Goal: Register for event/course

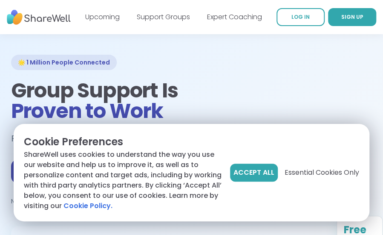
click at [256, 175] on span "Accept All" at bounding box center [254, 172] width 41 height 10
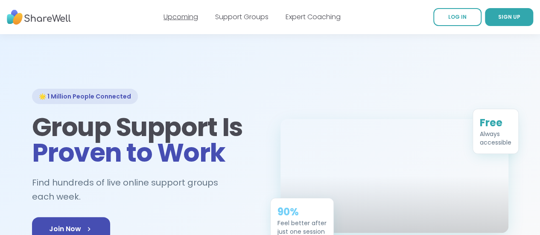
click at [191, 17] on link "Upcoming" at bounding box center [180, 17] width 35 height 10
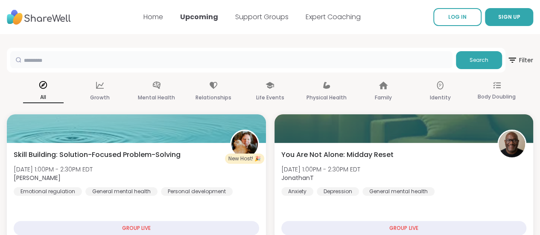
click at [301, 63] on input "text" at bounding box center [231, 59] width 442 height 17
type input "*******"
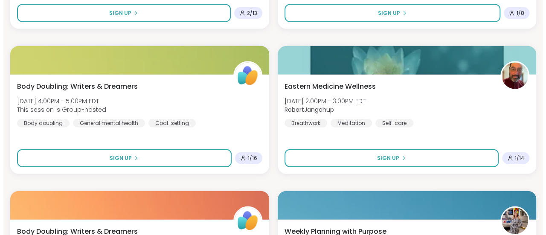
scroll to position [938, 0]
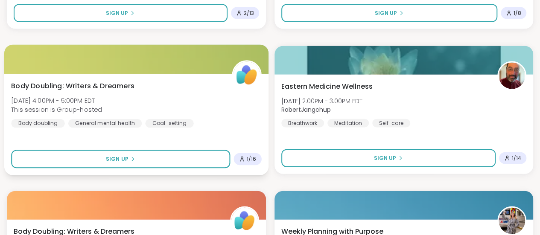
click at [111, 83] on span "Body Doubling: Writers & Dreamers" at bounding box center [72, 86] width 123 height 10
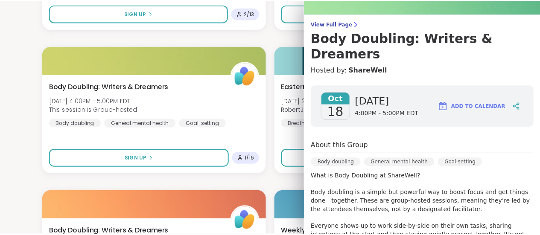
scroll to position [0, 0]
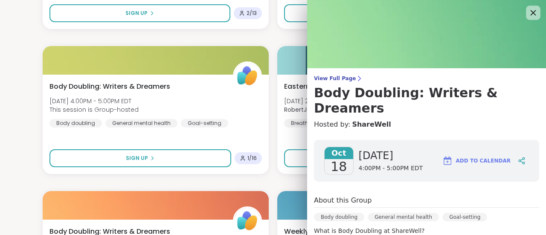
click at [528, 14] on icon at bounding box center [533, 12] width 11 height 11
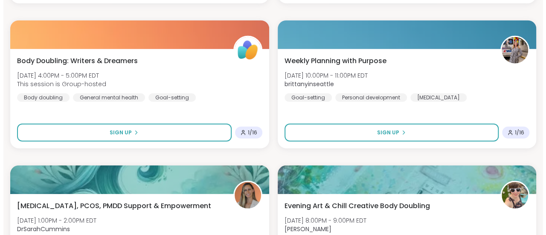
scroll to position [1194, 0]
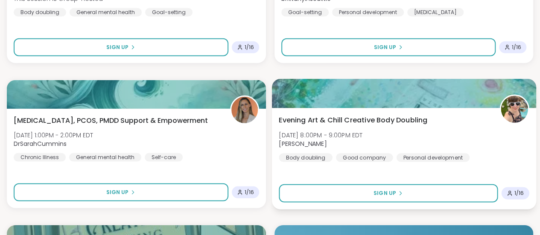
click at [323, 117] on span "Evening Art & Chill Creative Body Doubling" at bounding box center [352, 120] width 148 height 10
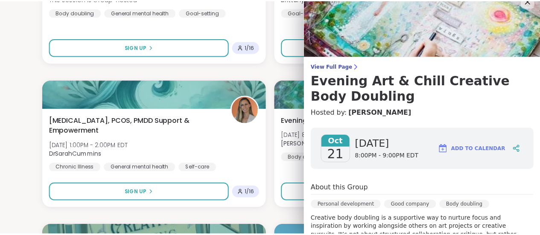
scroll to position [0, 0]
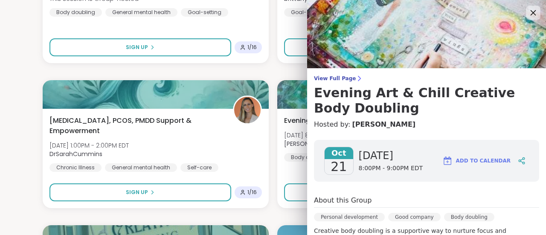
click at [528, 16] on icon at bounding box center [533, 12] width 11 height 11
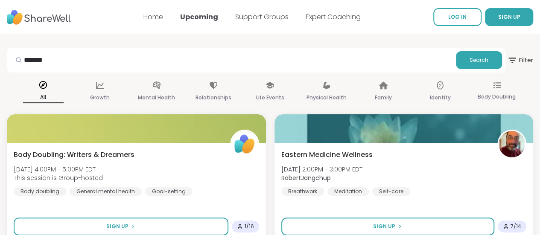
click at [71, 23] on img at bounding box center [39, 17] width 64 height 23
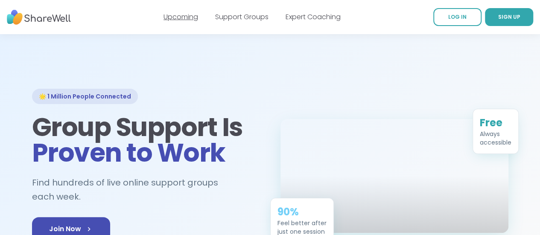
click at [170, 15] on link "Upcoming" at bounding box center [180, 17] width 35 height 10
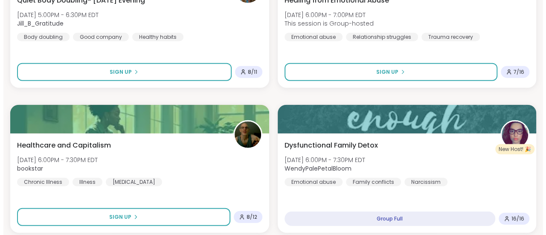
scroll to position [1066, 0]
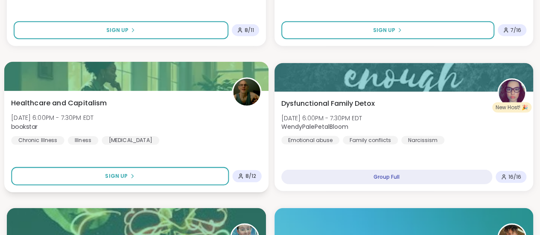
click at [83, 99] on span "Healthcare and Capitalism" at bounding box center [59, 103] width 96 height 10
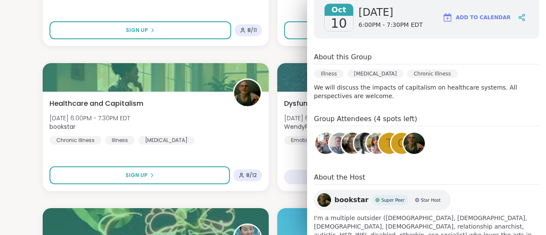
scroll to position [169, 0]
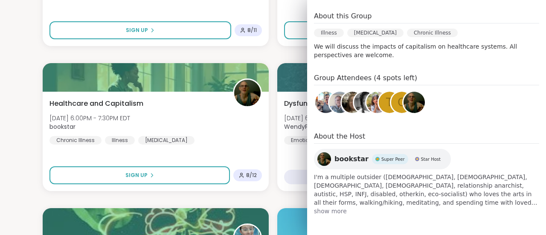
click at [332, 212] on span "show more" at bounding box center [426, 211] width 225 height 9
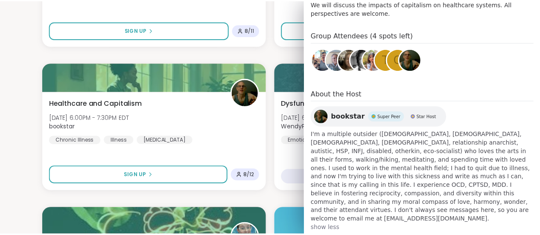
scroll to position [0, 0]
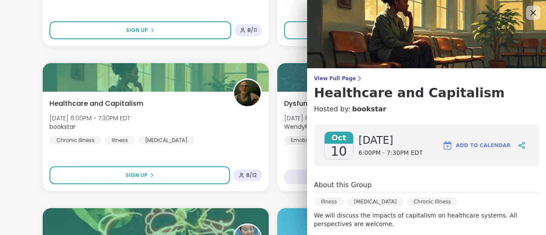
click at [528, 11] on icon at bounding box center [533, 12] width 11 height 11
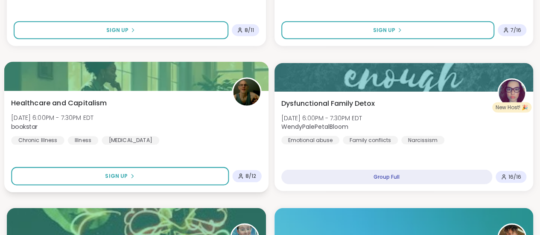
click at [38, 128] on b "bookstar" at bounding box center [24, 126] width 26 height 9
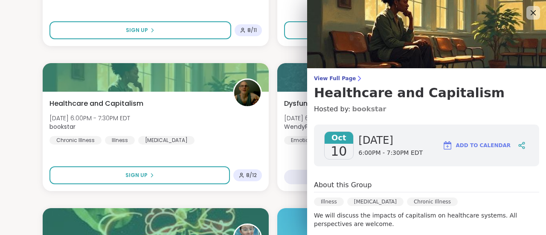
click at [360, 111] on link "bookstar" at bounding box center [369, 109] width 34 height 10
click at [528, 10] on icon at bounding box center [533, 12] width 11 height 11
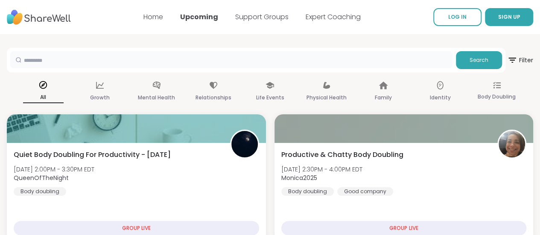
click at [116, 62] on input "text" at bounding box center [231, 59] width 442 height 17
type input "*******"
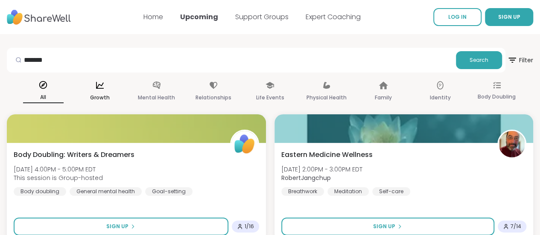
click at [104, 87] on icon at bounding box center [99, 85] width 9 height 9
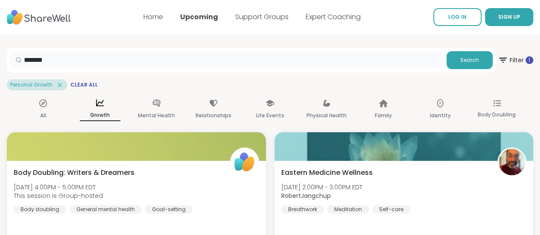
drag, startPoint x: 101, startPoint y: 58, endPoint x: 15, endPoint y: 53, distance: 86.3
click at [460, 60] on span "Search" at bounding box center [469, 60] width 19 height 8
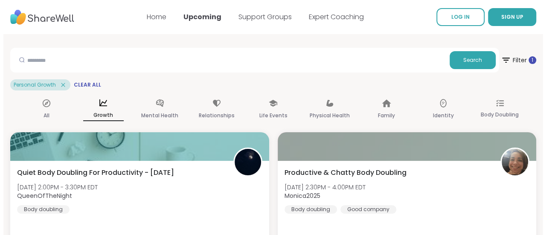
scroll to position [85, 0]
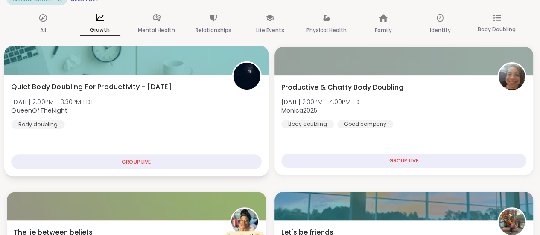
click at [71, 163] on div "GROUP LIVE" at bounding box center [136, 161] width 250 height 15
click at [171, 85] on span "Quiet Body Doubling For Productivity - Friday" at bounding box center [91, 87] width 160 height 10
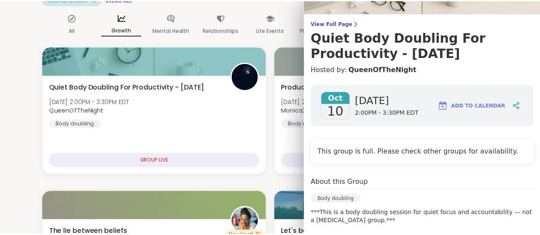
scroll to position [0, 0]
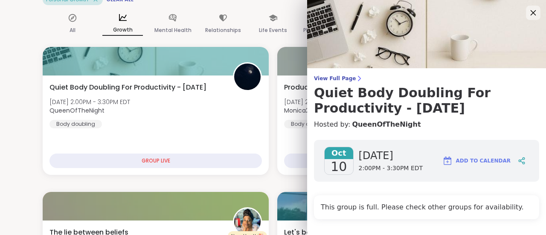
click at [528, 16] on icon at bounding box center [533, 12] width 11 height 11
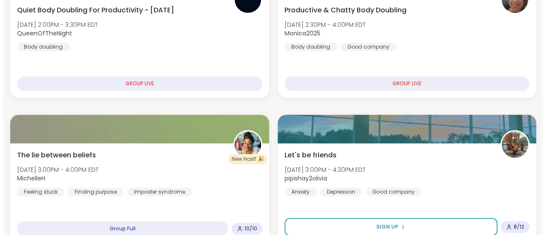
scroll to position [256, 0]
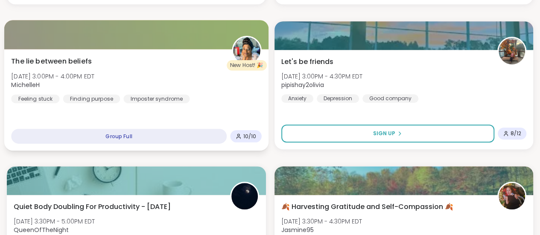
click at [92, 57] on span "The lie between beliefs" at bounding box center [51, 61] width 81 height 10
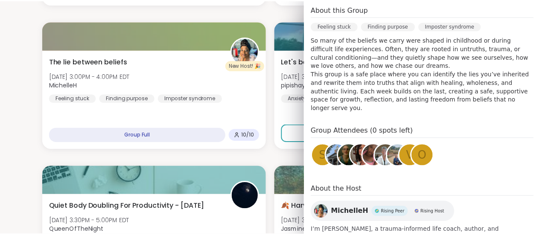
scroll to position [0, 0]
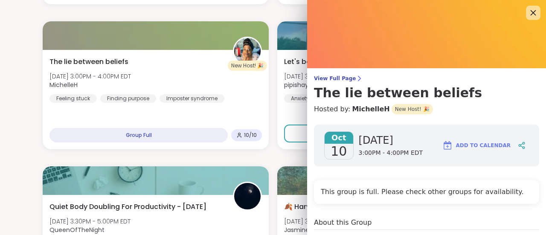
click at [528, 16] on icon at bounding box center [533, 12] width 11 height 11
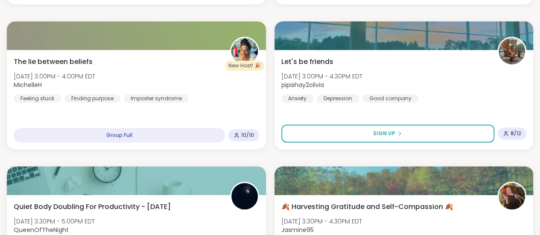
scroll to position [341, 0]
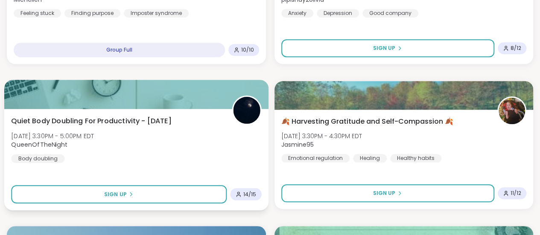
click at [110, 119] on span "Quiet Body Doubling For Productivity - Friday" at bounding box center [91, 121] width 160 height 10
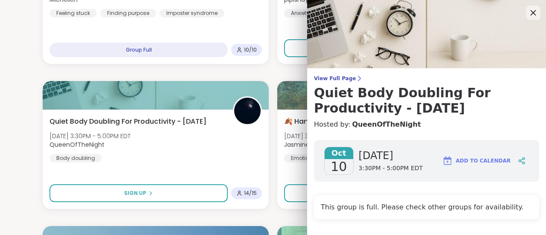
click at [531, 14] on icon at bounding box center [534, 13] width 6 height 6
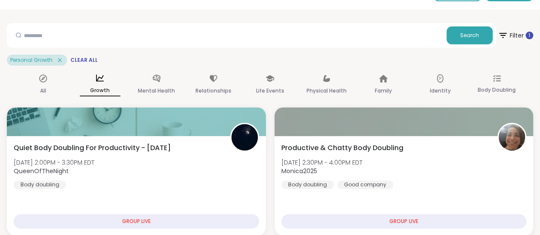
scroll to position [0, 0]
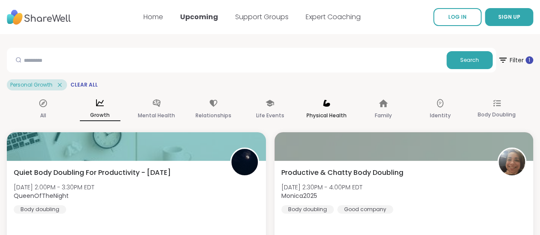
click at [321, 108] on div "Physical Health" at bounding box center [326, 110] width 41 height 32
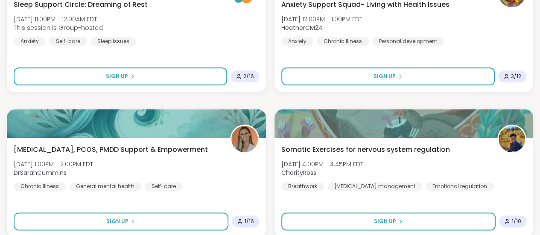
scroll to position [469, 0]
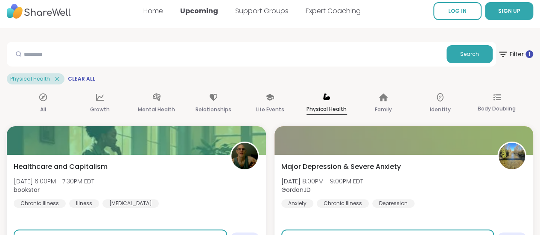
scroll to position [0, 0]
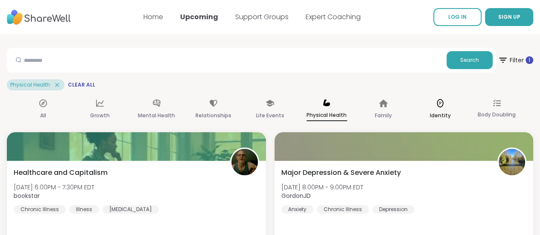
click at [423, 108] on div "Identity" at bounding box center [439, 110] width 41 height 32
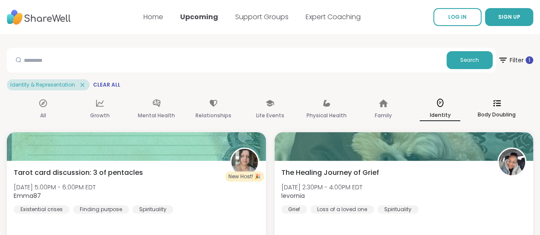
click at [476, 109] on div "Body Doubling" at bounding box center [496, 110] width 41 height 32
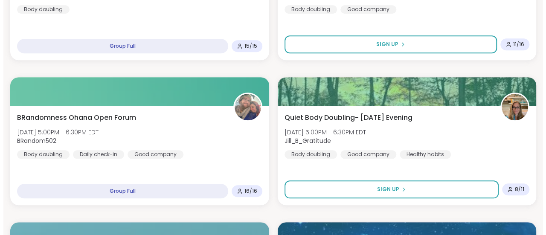
scroll to position [341, 0]
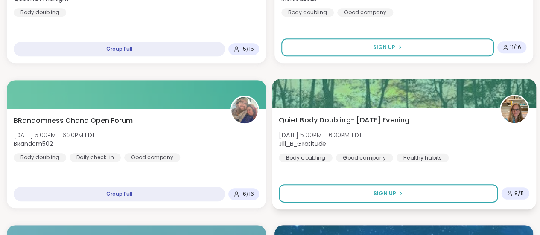
click at [363, 119] on span "Quiet Body Doubling- Friday Evening" at bounding box center [343, 120] width 131 height 10
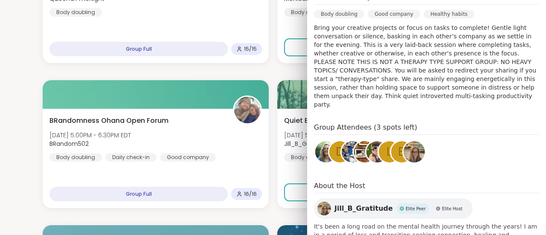
scroll to position [0, 0]
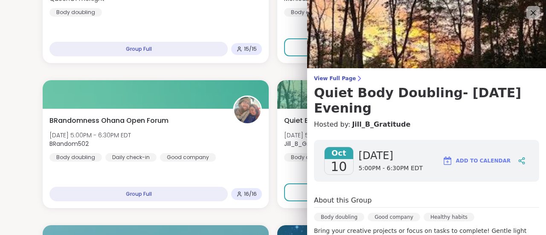
click at [460, 160] on div "Oct 10 Friday 5:00PM - 6:30PM EDT Add to Calendar" at bounding box center [426, 161] width 225 height 42
click at [528, 12] on icon at bounding box center [533, 12] width 11 height 11
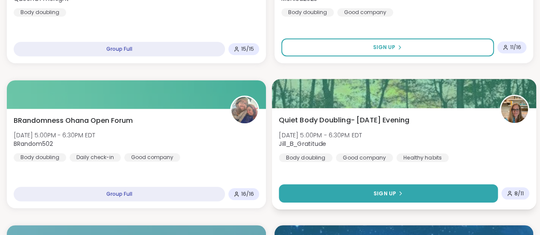
click at [373, 195] on span "Sign Up" at bounding box center [384, 193] width 23 height 8
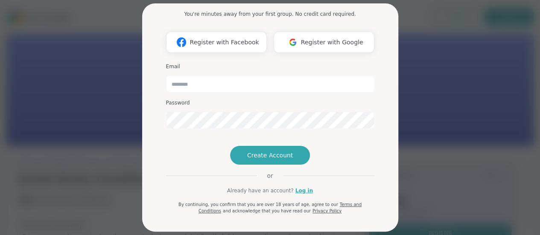
scroll to position [65, 0]
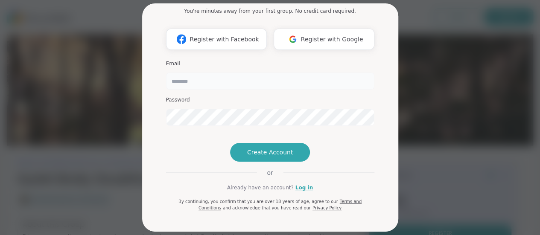
click at [198, 73] on input "email" at bounding box center [270, 81] width 208 height 17
type input "**********"
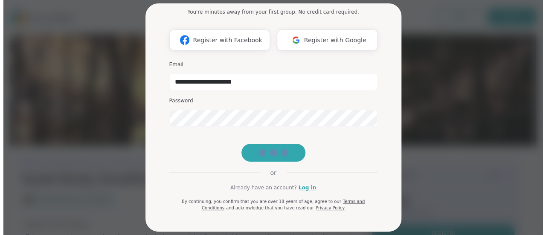
scroll to position [64, 0]
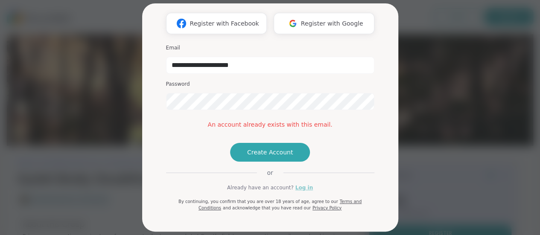
click at [297, 191] on link "Log in" at bounding box center [303, 188] width 17 height 8
